Goal: Find specific page/section: Find specific page/section

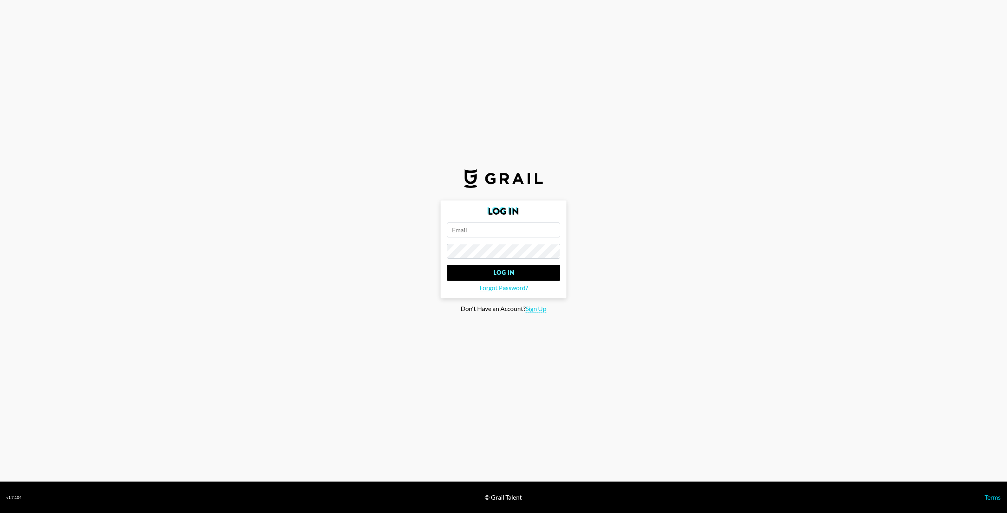
click at [510, 229] on input "email" at bounding box center [503, 230] width 113 height 15
type input "[PERSON_NAME][EMAIL_ADDRESS][PERSON_NAME][DOMAIN_NAME]"
click at [447, 265] on input "Log In" at bounding box center [503, 273] width 113 height 16
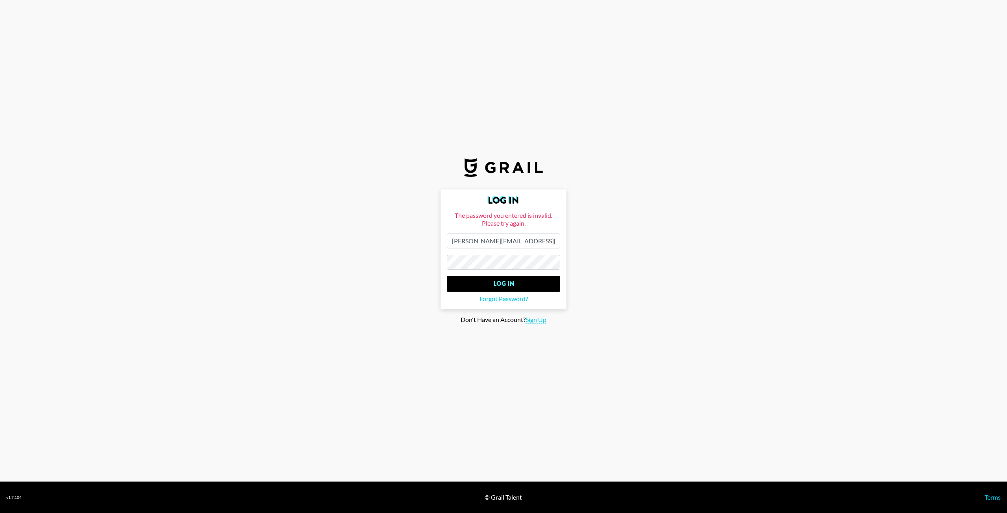
click at [447, 276] on input "Log In" at bounding box center [503, 284] width 113 height 16
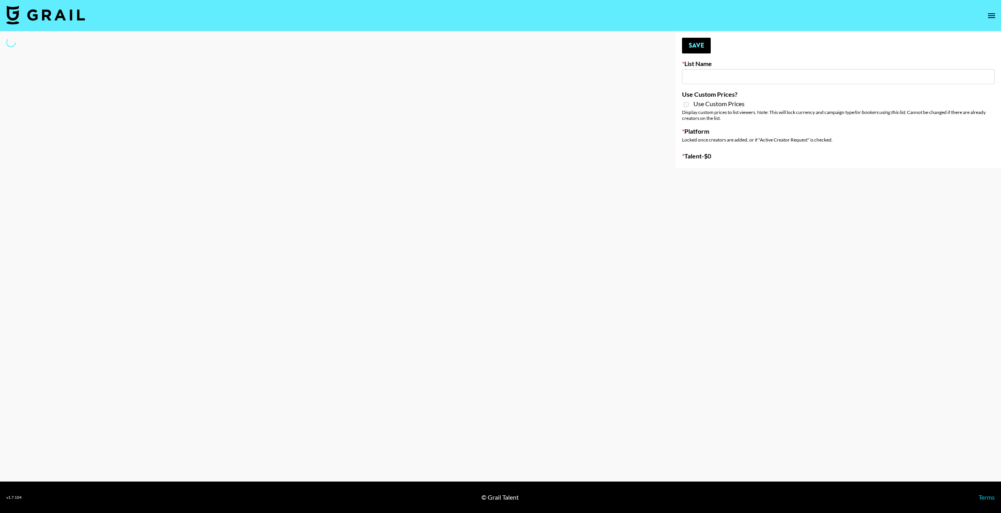
type input "SOS - [PERSON_NAME]"
select select "Song"
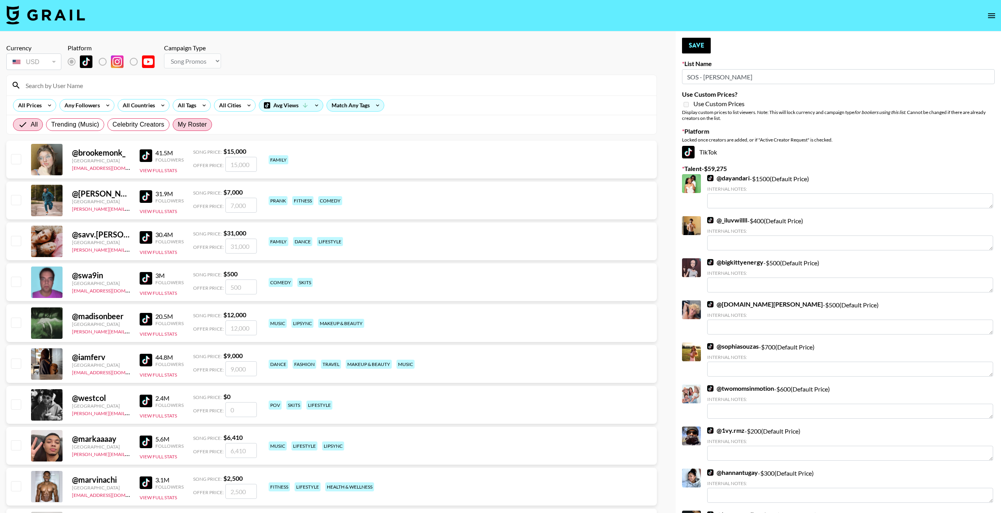
click at [199, 125] on span "My Roster" at bounding box center [192, 124] width 29 height 9
click at [178, 125] on input "My Roster" at bounding box center [178, 125] width 0 height 0
radio input "true"
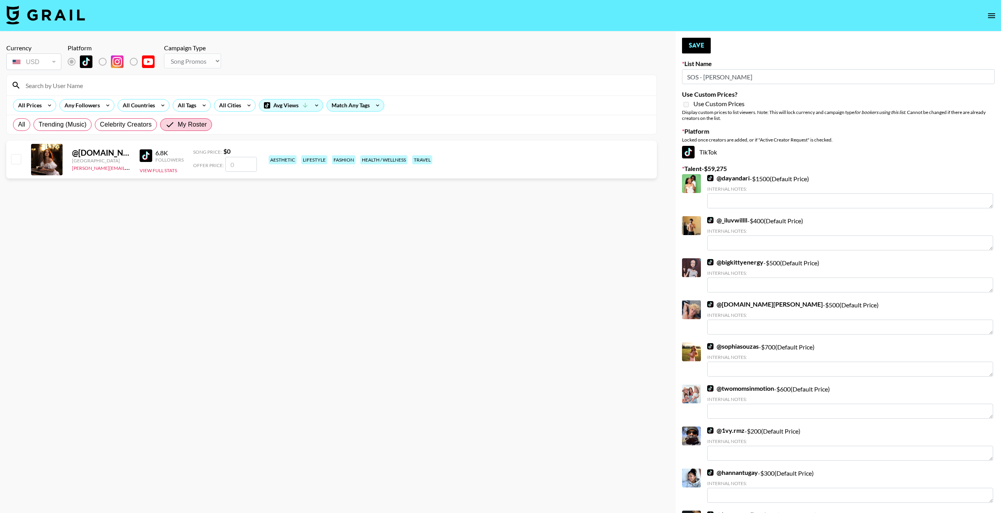
click at [75, 18] on img at bounding box center [45, 15] width 79 height 19
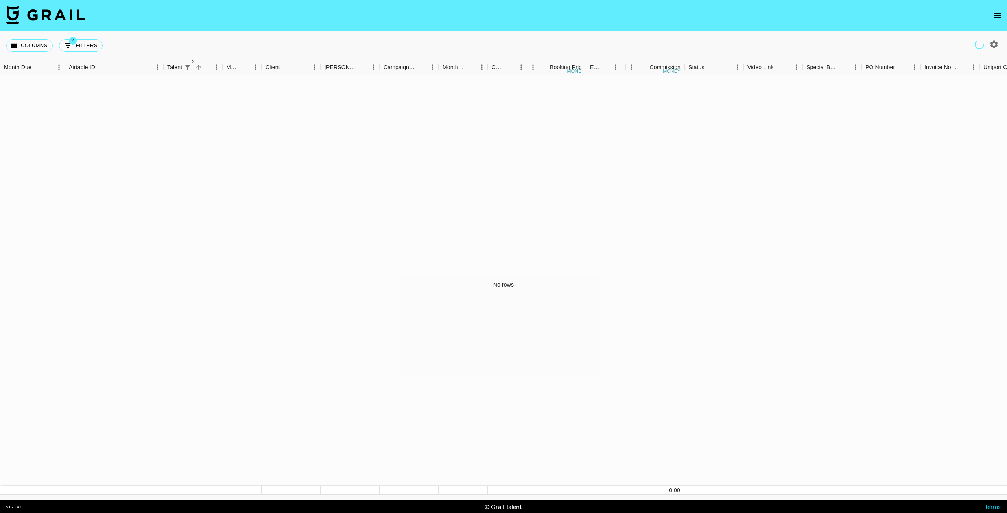
click at [993, 15] on icon "open drawer" at bounding box center [997, 15] width 9 height 9
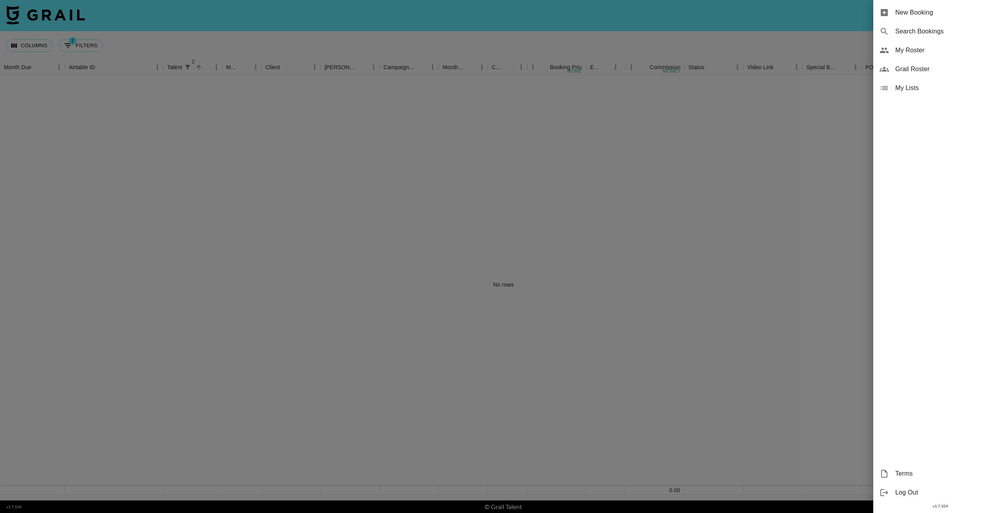
click at [939, 70] on span "Grail Roster" at bounding box center [947, 69] width 105 height 9
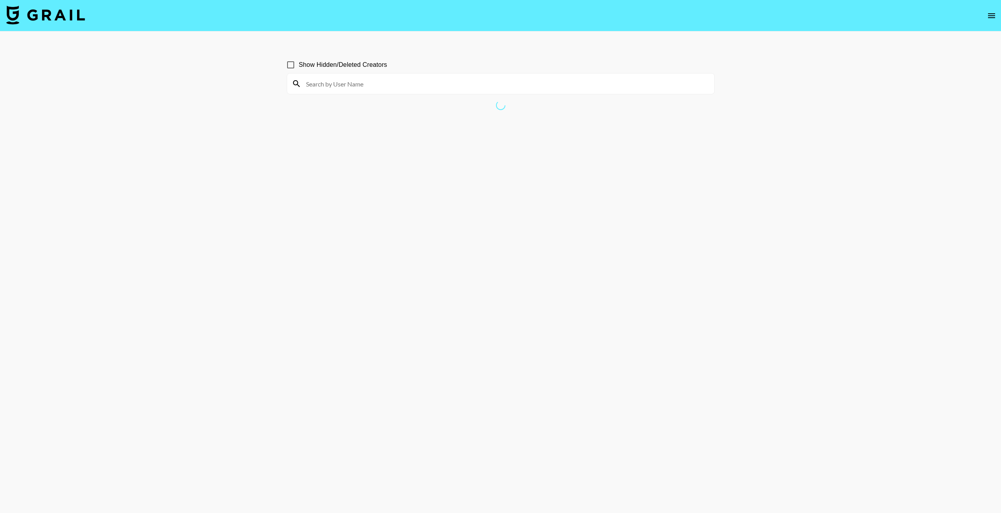
click at [308, 66] on span "Show Hidden/Deleted Creators" at bounding box center [343, 64] width 89 height 9
click at [299, 66] on input "Show Hidden/Deleted Creators" at bounding box center [290, 65] width 17 height 17
checkbox input "true"
click at [325, 86] on input at bounding box center [505, 83] width 408 height 13
click at [330, 86] on input "jerry__anthony" at bounding box center [505, 83] width 408 height 13
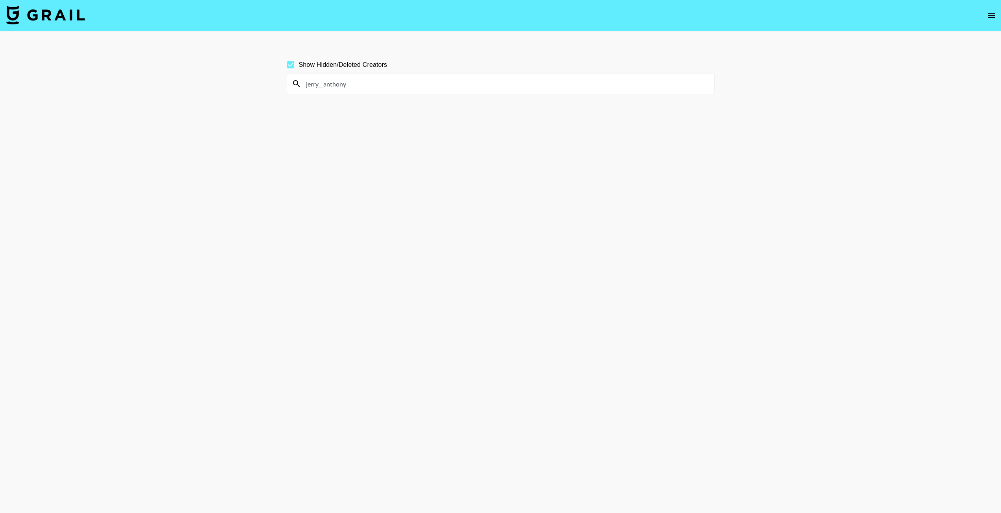
click at [359, 80] on input "jerry__anthony" at bounding box center [505, 83] width 408 height 13
drag, startPoint x: 374, startPoint y: 83, endPoint x: 317, endPoint y: 74, distance: 57.8
click at [317, 74] on div "jerry__anthony" at bounding box center [500, 84] width 427 height 20
click at [336, 78] on input "jerry__anthony" at bounding box center [505, 83] width 408 height 13
drag, startPoint x: 319, startPoint y: 83, endPoint x: 355, endPoint y: 92, distance: 37.3
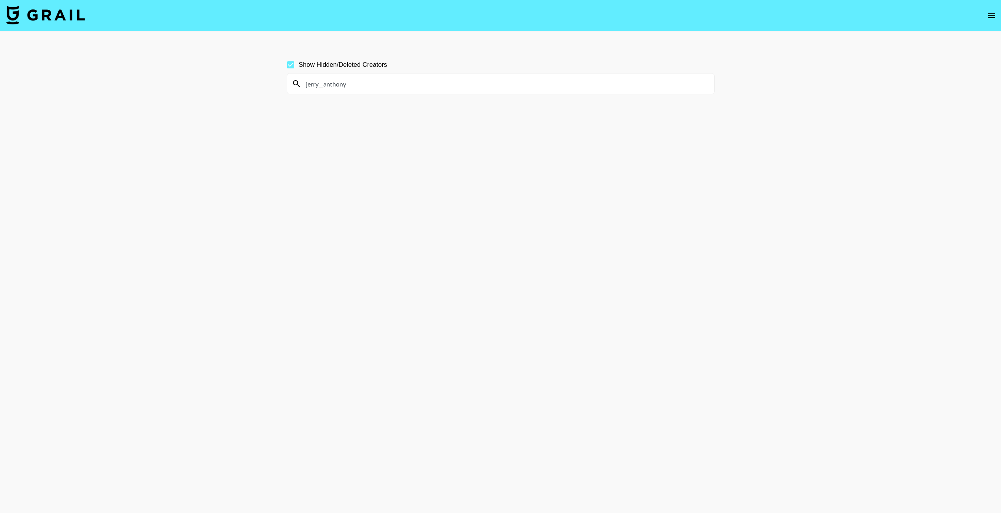
click at [355, 92] on div "jerry__anthony" at bounding box center [500, 84] width 427 height 20
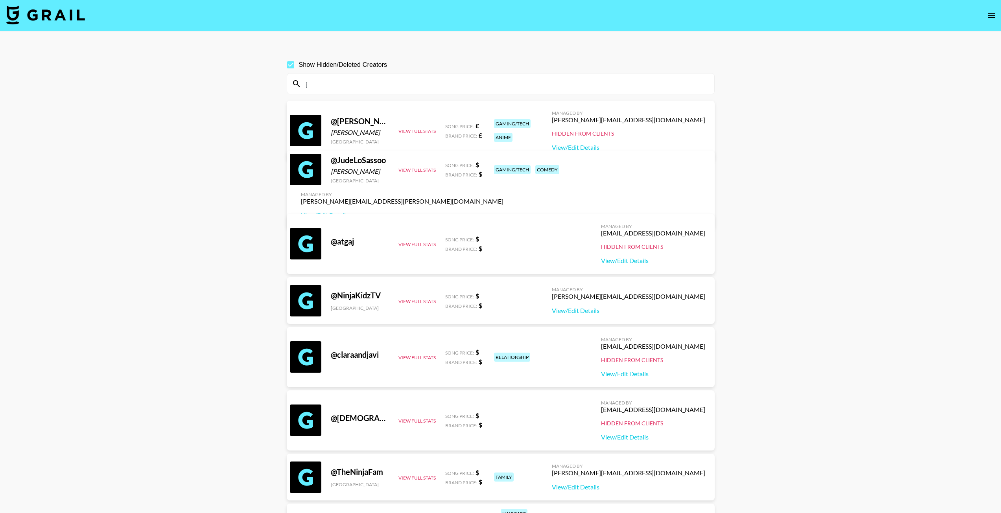
click at [332, 83] on input "j" at bounding box center [505, 83] width 408 height 13
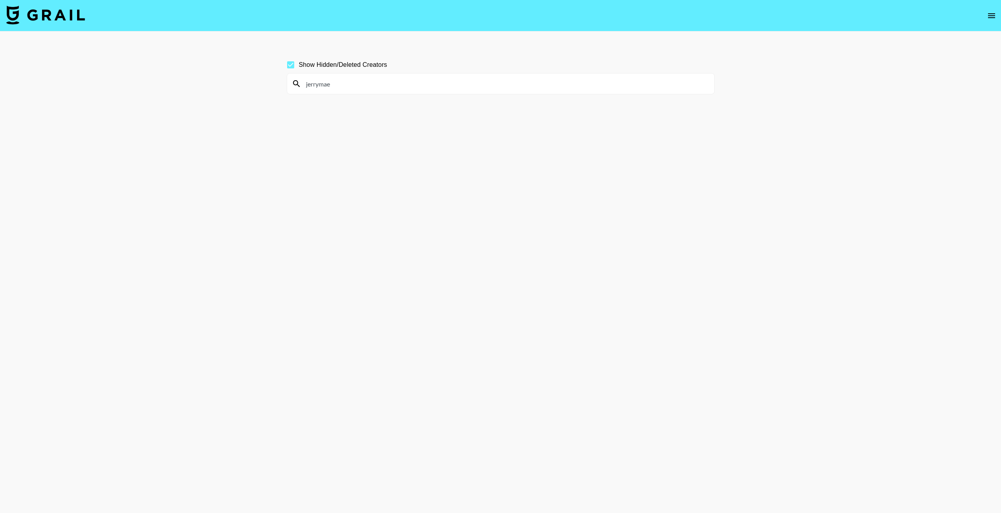
drag, startPoint x: 319, startPoint y: 88, endPoint x: 383, endPoint y: 111, distance: 67.7
click at [401, 85] on input "jerrymae" at bounding box center [505, 83] width 408 height 13
type input "[PERSON_NAME].[PERSON_NAME]"
